Goal: Information Seeking & Learning: Learn about a topic

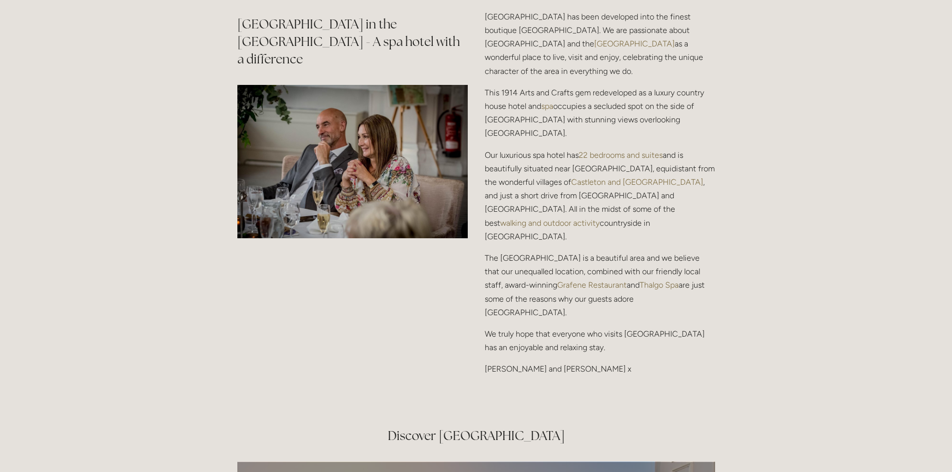
scroll to position [850, 0]
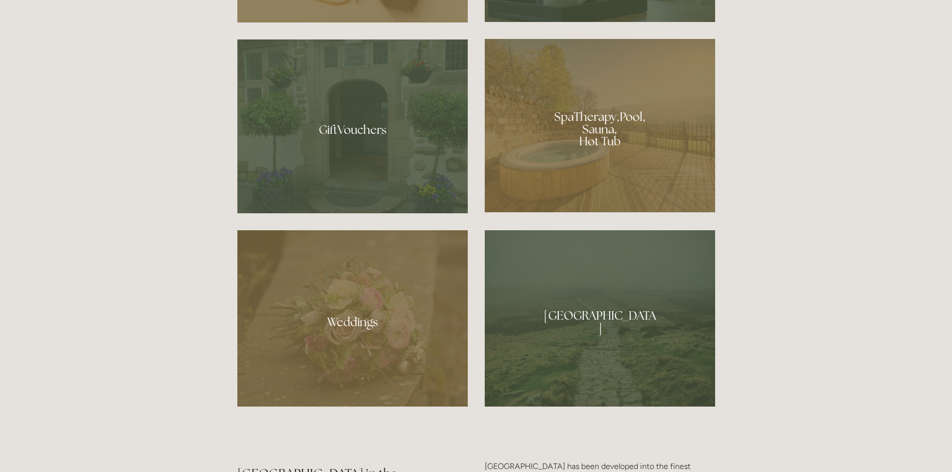
click at [604, 118] on div at bounding box center [600, 125] width 230 height 173
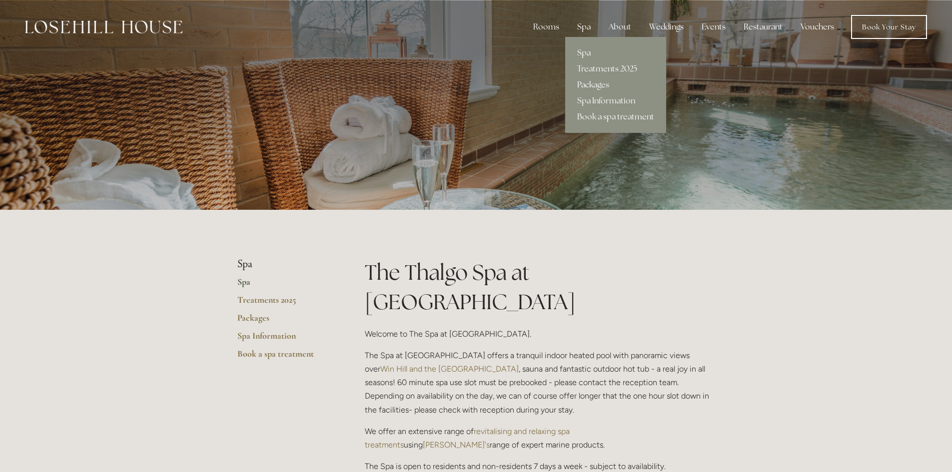
click at [596, 87] on link "Packages" at bounding box center [615, 85] width 101 height 16
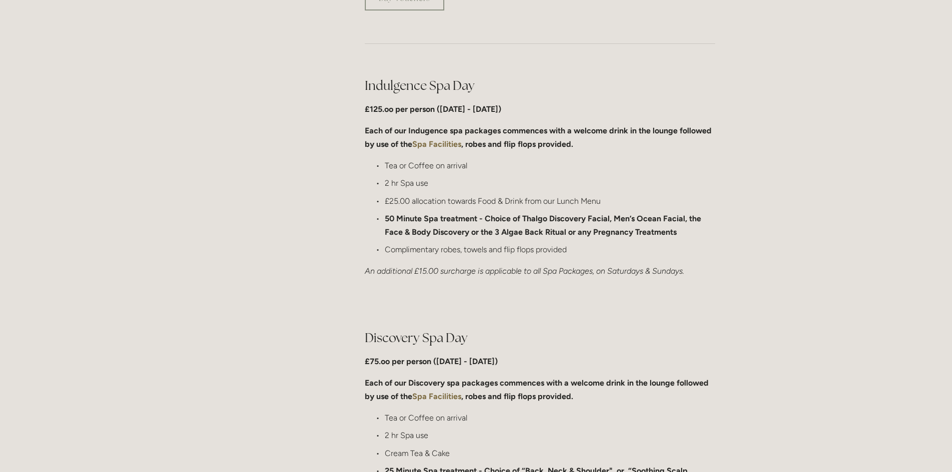
scroll to position [500, 0]
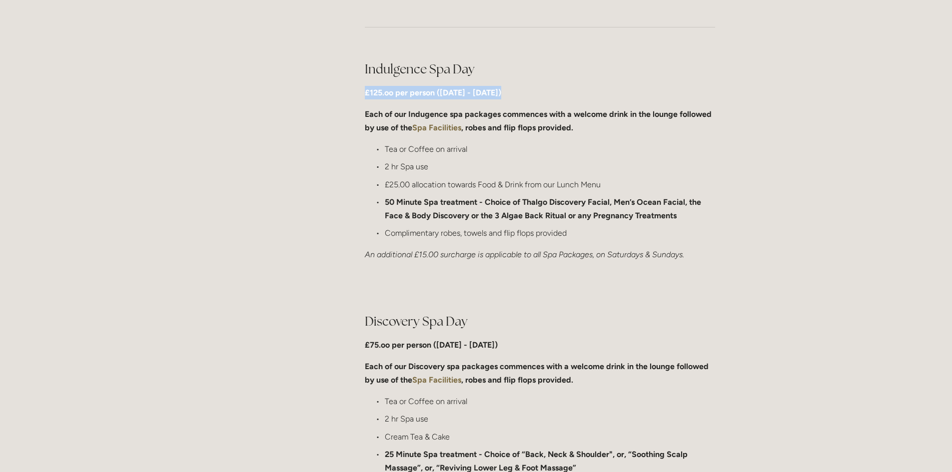
drag, startPoint x: 367, startPoint y: 88, endPoint x: 525, endPoint y: 84, distance: 158.0
click at [525, 84] on div "Indulgence Spa Day £125.oo per person (Monday - Friday) Each of our Indugence s…" at bounding box center [540, 160] width 350 height 201
click at [491, 136] on div "Indulgence Spa Day £125.oo per person (Monday - Friday) Each of our Indugence s…" at bounding box center [540, 160] width 350 height 201
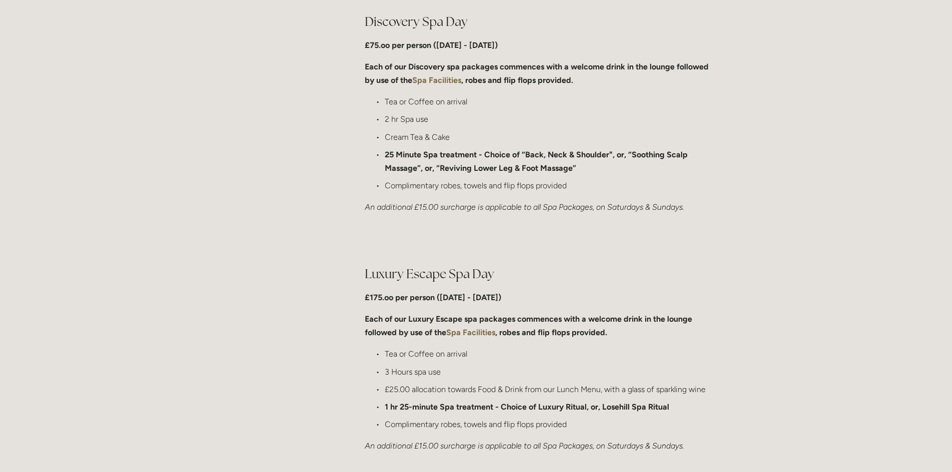
scroll to position [750, 0]
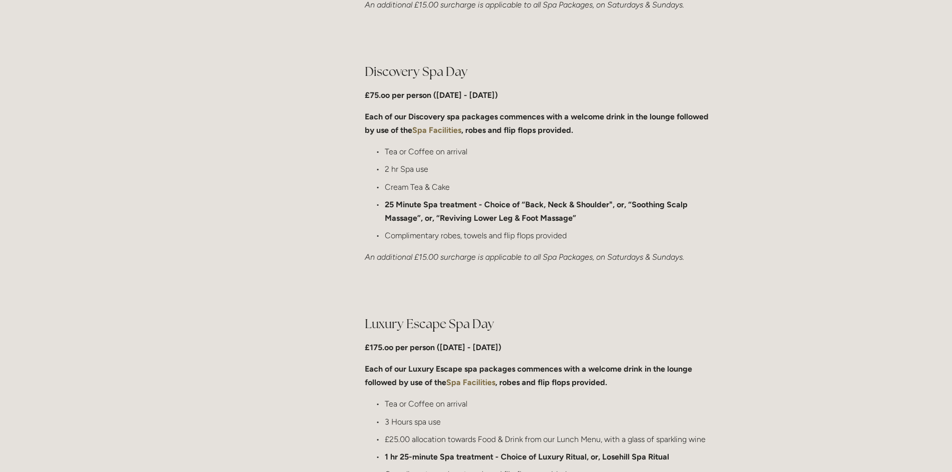
click at [525, 220] on strong "25 Minute Spa treatment - Choice of “Back, Neck & Shoulder", or, “Soothing Scal…" at bounding box center [537, 211] width 305 height 23
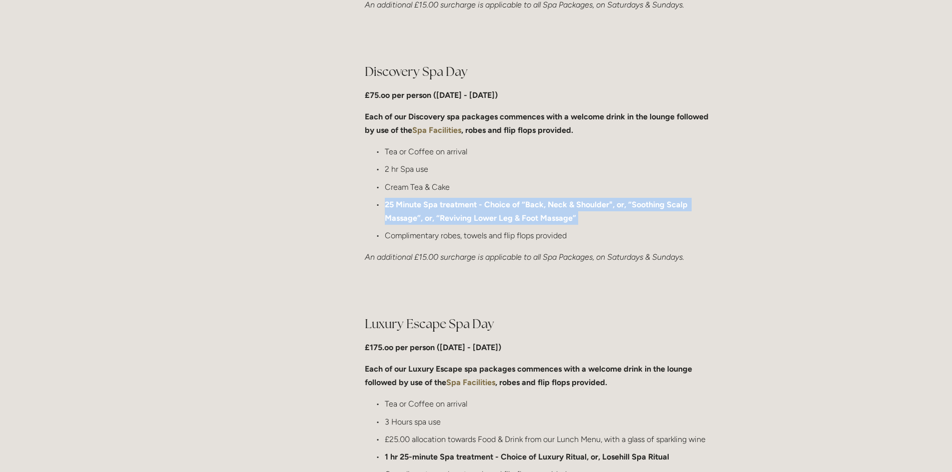
click at [525, 220] on strong "25 Minute Spa treatment - Choice of “Back, Neck & Shoulder", or, “Soothing Scal…" at bounding box center [537, 211] width 305 height 23
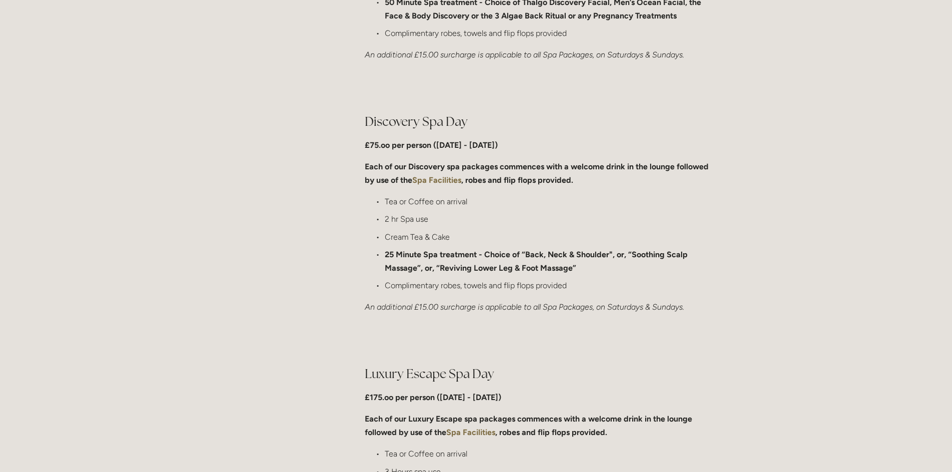
click at [434, 202] on p "Tea or Coffee on arrival" at bounding box center [550, 201] width 330 height 13
click at [412, 236] on p "Cream Tea & Cake" at bounding box center [550, 236] width 330 height 13
click at [520, 244] on ul "Tea or Coffee on arrival 2 hr Spa use Cream Tea & Cake 25 Minute Spa treatment …" at bounding box center [540, 243] width 350 height 97
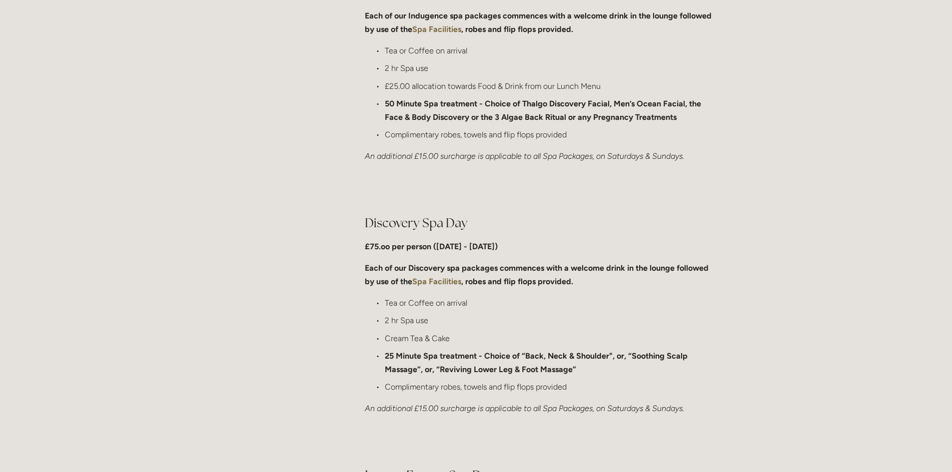
scroll to position [550, 0]
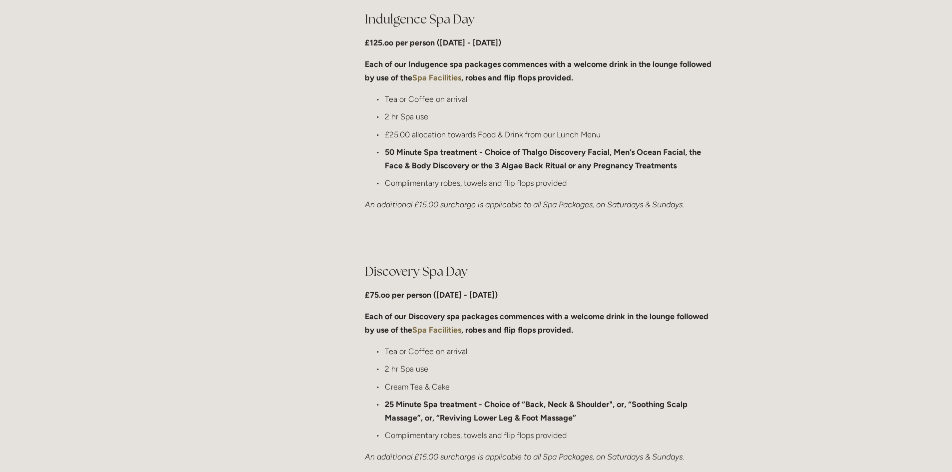
click at [432, 133] on p "£25.00 allocation towards Food & Drink from our Lunch Menu" at bounding box center [550, 134] width 330 height 13
click at [553, 158] on p "50 Minute Spa treatment - Choice of Thalgo Discovery Facial, Men’s Ocean Facial…" at bounding box center [550, 158] width 330 height 27
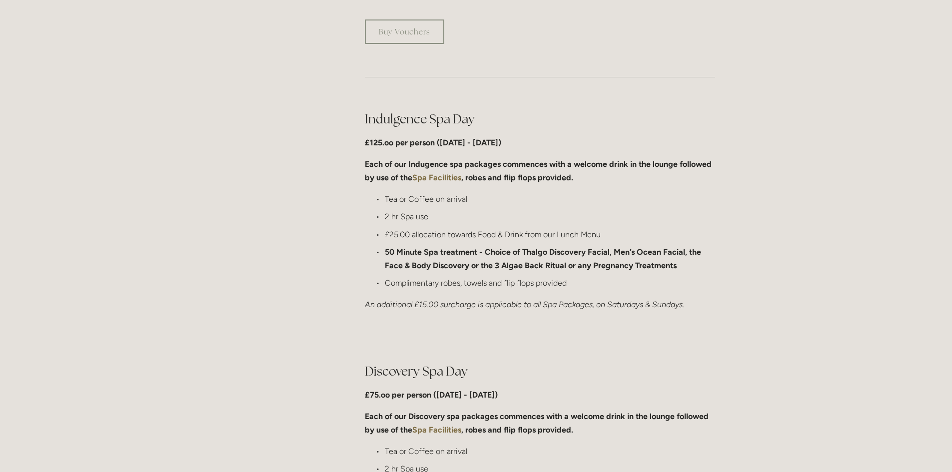
scroll to position [500, 0]
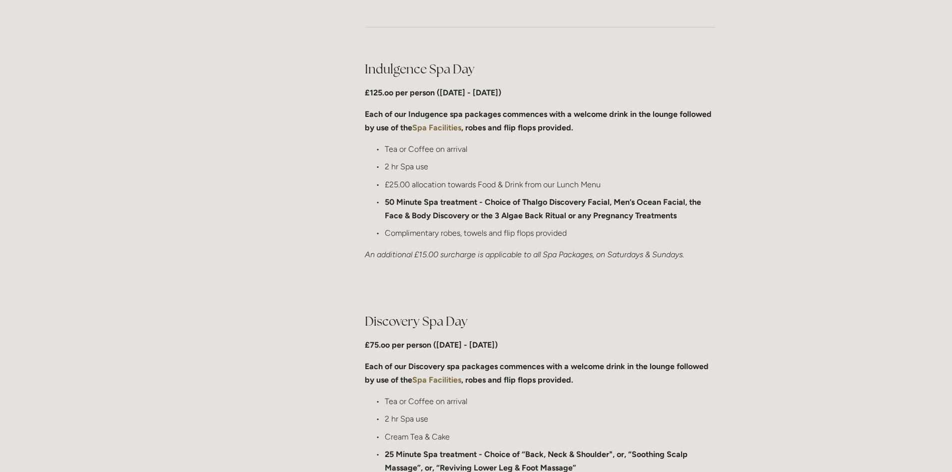
click at [452, 124] on strong "Spa Facilities" at bounding box center [436, 127] width 49 height 9
